Goal: Check status

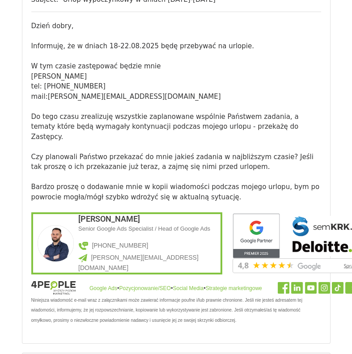
scroll to position [1043, 0]
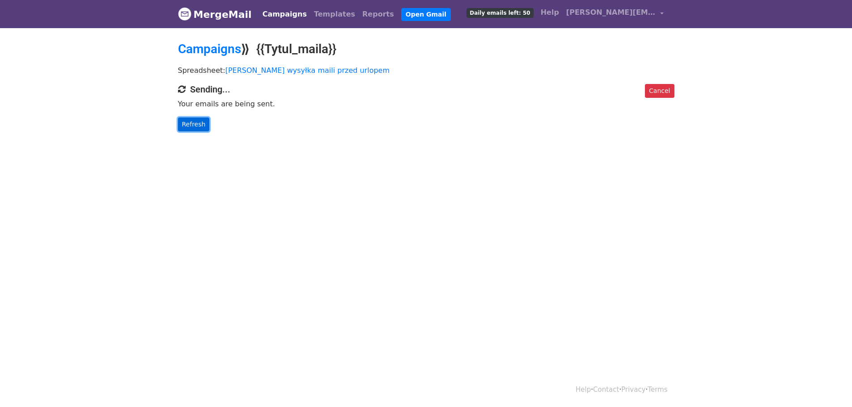
click at [186, 121] on link "Refresh" at bounding box center [194, 125] width 32 height 14
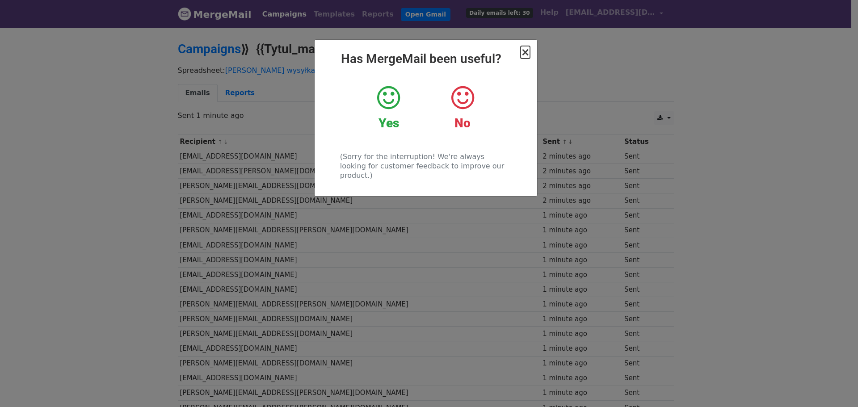
click at [522, 51] on span "×" at bounding box center [525, 52] width 9 height 13
